Goal: Task Accomplishment & Management: Use online tool/utility

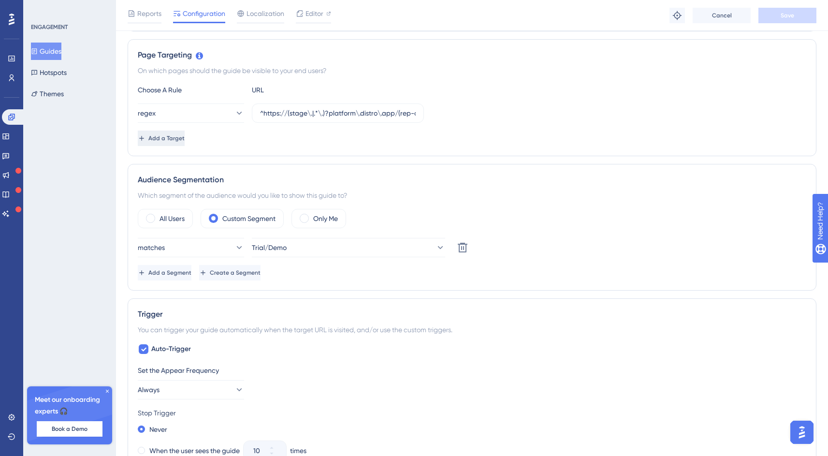
click at [179, 141] on span "Add a Target" at bounding box center [166, 138] width 36 height 8
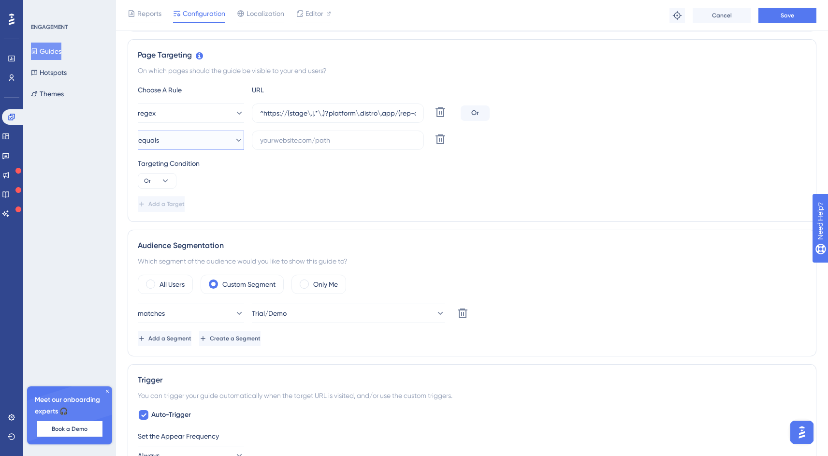
click at [159, 140] on span "equals" at bounding box center [148, 140] width 21 height 12
click at [329, 177] on div "Targeting Condition Or" at bounding box center [472, 173] width 669 height 31
click at [196, 138] on button "equals" at bounding box center [191, 140] width 106 height 19
click at [186, 250] on div "starts with starts with" at bounding box center [191, 246] width 78 height 19
click at [315, 135] on input "text" at bounding box center [338, 140] width 156 height 11
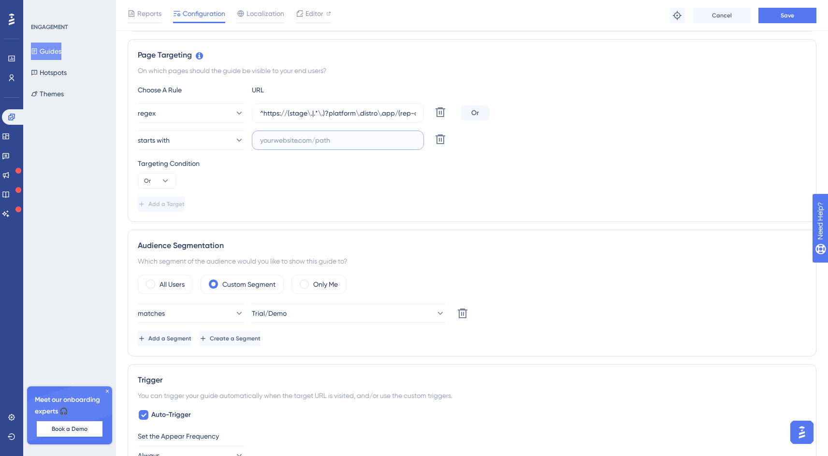
paste input "[URL][DOMAIN_NAME]"
type input "[URL][DOMAIN_NAME]"
click at [787, 13] on span "Save" at bounding box center [788, 16] width 14 height 8
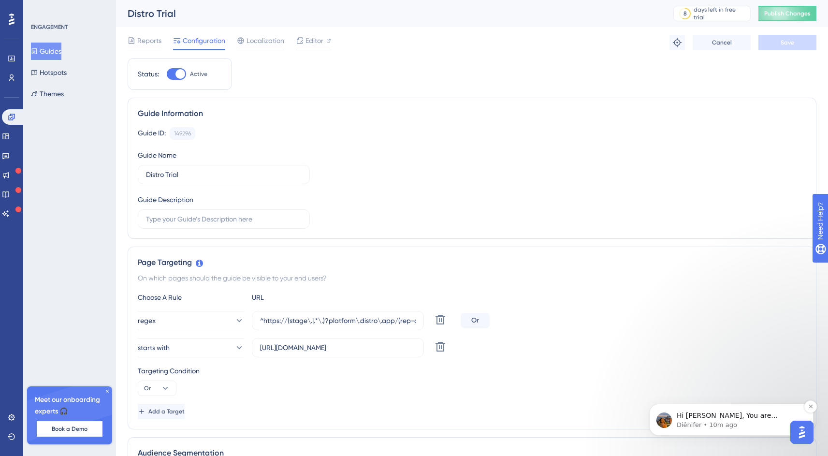
click at [741, 419] on p "Hi [PERSON_NAME], You are welcome! 🤗 It's great that you resolved part of the C…" at bounding box center [739, 416] width 125 height 10
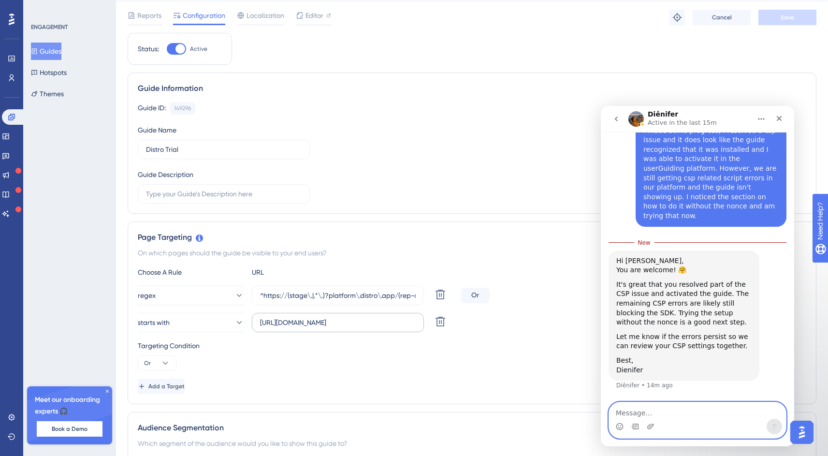
scroll to position [31, 0]
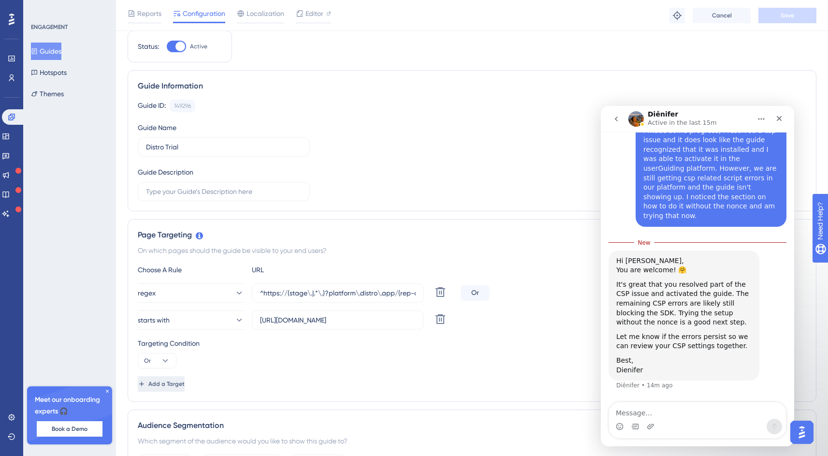
click at [179, 385] on span "Add a Target" at bounding box center [166, 384] width 36 height 8
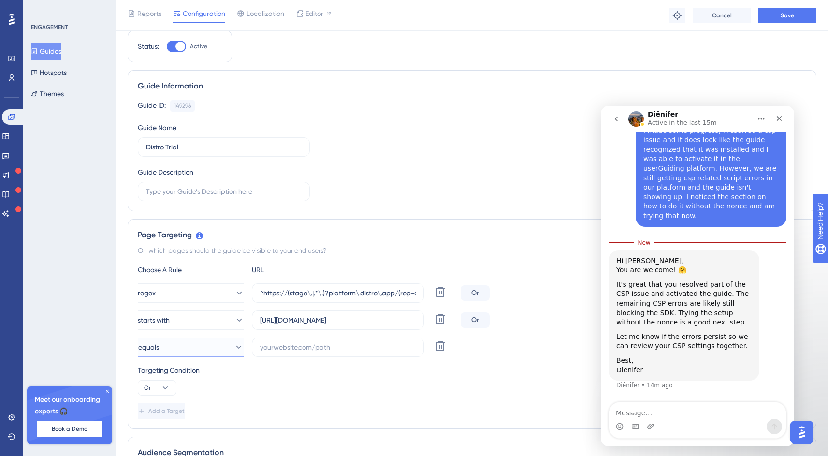
click at [189, 348] on button "equals" at bounding box center [191, 347] width 106 height 19
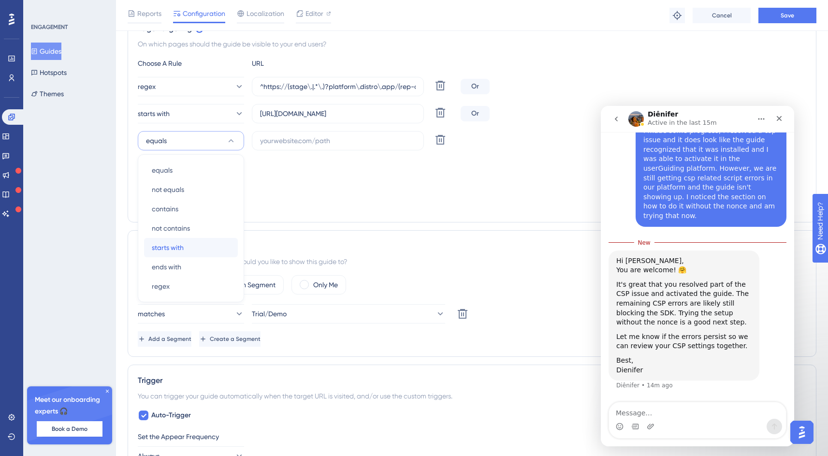
click at [179, 252] on span "starts with" at bounding box center [168, 248] width 32 height 12
drag, startPoint x: 314, startPoint y: 138, endPoint x: 312, endPoint y: 144, distance: 6.5
click at [312, 144] on input "text" at bounding box center [338, 140] width 156 height 11
paste input "[URL][DOMAIN_NAME]"
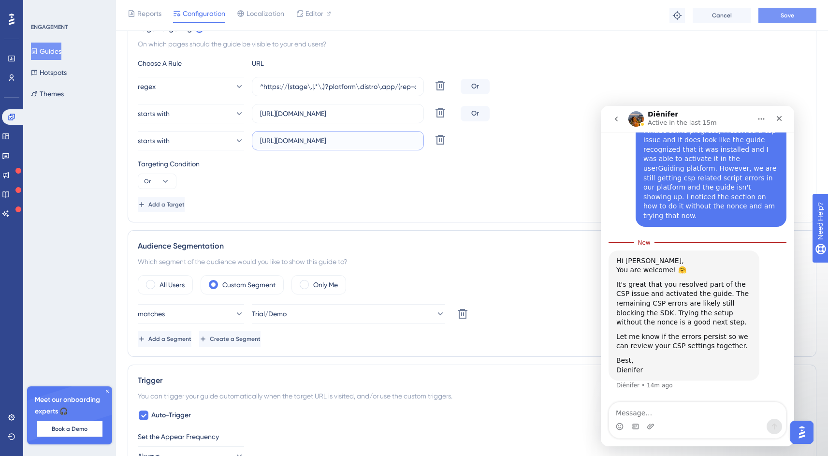
type input "[URL][DOMAIN_NAME]"
click at [806, 16] on button "Save" at bounding box center [788, 15] width 58 height 15
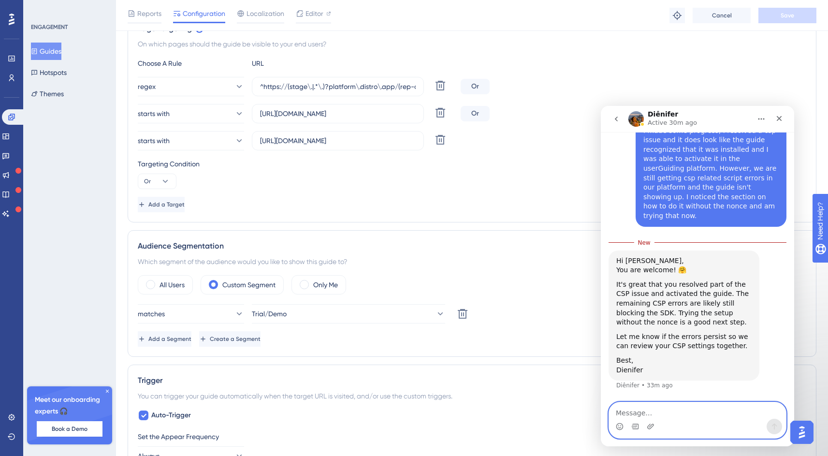
click at [697, 416] on textarea "Message…" at bounding box center [697, 410] width 177 height 16
